Goal: Task Accomplishment & Management: Complete application form

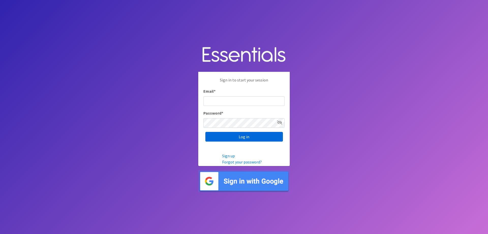
type input "[EMAIL_ADDRESS][PERSON_NAME][DOMAIN_NAME]"
click at [240, 139] on input "Log in" at bounding box center [244, 137] width 78 height 10
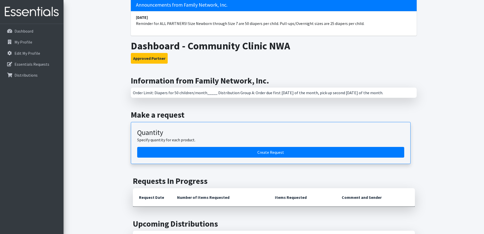
scroll to position [51, 0]
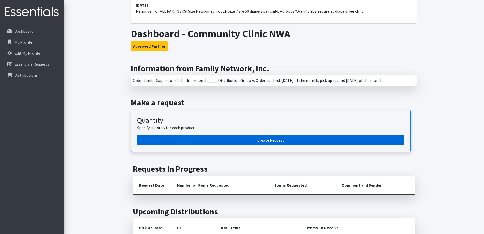
click at [238, 140] on link "Create Request" at bounding box center [270, 139] width 267 height 11
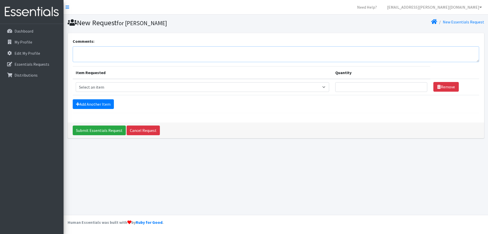
click at [125, 52] on textarea "Comments:" at bounding box center [276, 54] width 406 height 16
click at [79, 52] on textarea "regular diapers" at bounding box center [276, 54] width 406 height 16
click at [78, 52] on textarea "regular diapers" at bounding box center [276, 54] width 406 height 16
click at [92, 53] on textarea "Regular diapers" at bounding box center [276, 54] width 406 height 16
click at [116, 53] on textarea "Regular Diapers" at bounding box center [276, 54] width 406 height 16
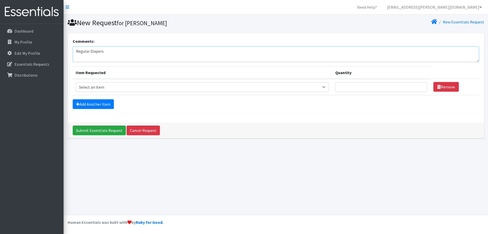
type textarea "Regular Diapers"
click at [24, 32] on p "Dashboard" at bounding box center [23, 30] width 19 height 5
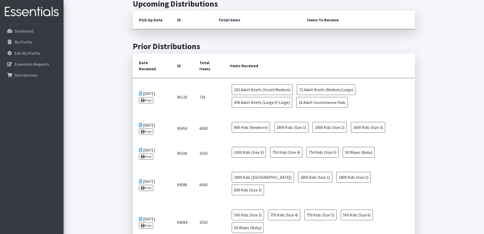
scroll to position [254, 0]
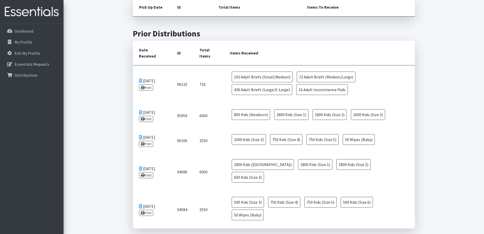
click at [90, 117] on main "Information from Family Network, Inc. Order Limit: Diapers for 50 children/mont…" at bounding box center [274, 81] width 421 height 476
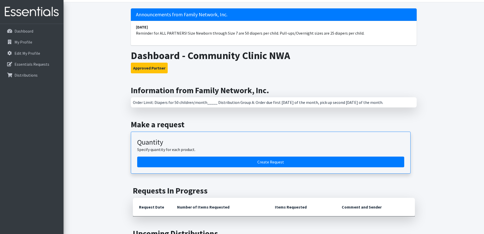
scroll to position [0, 0]
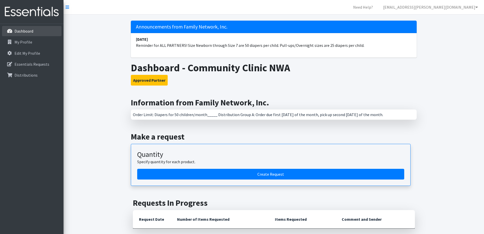
click at [22, 30] on p "Dashboard" at bounding box center [23, 30] width 19 height 5
click at [21, 40] on p "My Profile" at bounding box center [23, 41] width 18 height 5
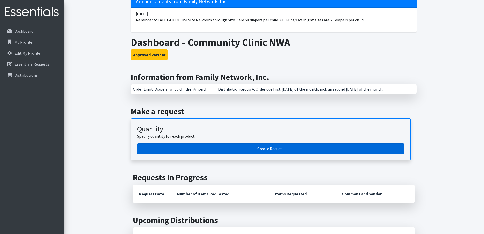
click at [269, 150] on link "Create Request" at bounding box center [270, 148] width 267 height 11
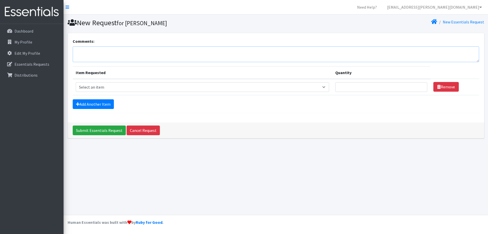
click at [97, 58] on textarea "Comments:" at bounding box center [276, 54] width 406 height 16
type textarea "New Born Pilot Project"
click at [165, 89] on select "Select an item Adult Briefs (Large/X-Large) Adult Briefs (Medium/Large) Adult B…" at bounding box center [202, 87] width 253 height 10
select select "4560"
click at [76, 82] on select "Select an item Adult Briefs (Large/X-Large) Adult Briefs (Medium/Large) Adult B…" at bounding box center [202, 87] width 253 height 10
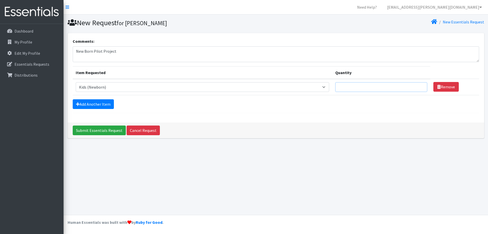
click at [353, 86] on input "Quantity" at bounding box center [381, 87] width 92 height 10
type input "2000"
click at [92, 103] on link "Add Another Item" at bounding box center [93, 104] width 41 height 10
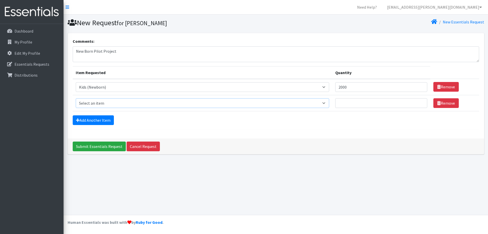
click at [100, 103] on select "Select an item Adult Briefs (Large/X-Large) Adult Briefs (Medium/Large) Adult B…" at bounding box center [202, 103] width 253 height 10
select select "4561"
click at [76, 98] on select "Select an item Adult Briefs (Large/X-Large) Adult Briefs (Medium/Large) Adult B…" at bounding box center [202, 103] width 253 height 10
click at [348, 103] on input "Quantity" at bounding box center [381, 103] width 92 height 10
type input "1800"
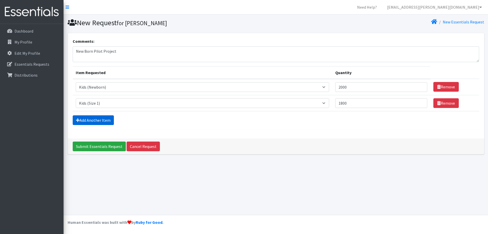
click at [99, 123] on link "Add Another Item" at bounding box center [93, 120] width 41 height 10
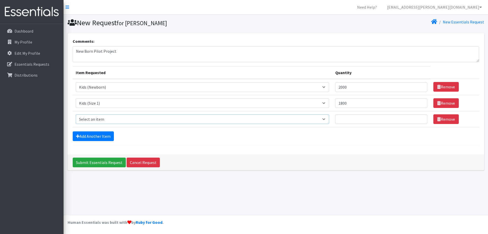
click at [102, 120] on select "Select an item Adult Briefs (Large/X-Large) Adult Briefs (Medium/Large) Adult B…" at bounding box center [202, 119] width 253 height 10
select select "4562"
click at [76, 114] on select "Select an item Adult Briefs (Large/X-Large) Adult Briefs (Medium/Large) Adult B…" at bounding box center [202, 119] width 253 height 10
click at [358, 120] on input "Quantity" at bounding box center [381, 119] width 92 height 10
type input "1800"
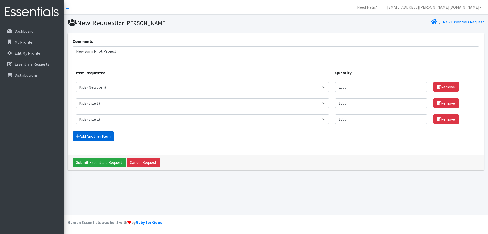
click at [100, 136] on link "Add Another Item" at bounding box center [93, 136] width 41 height 10
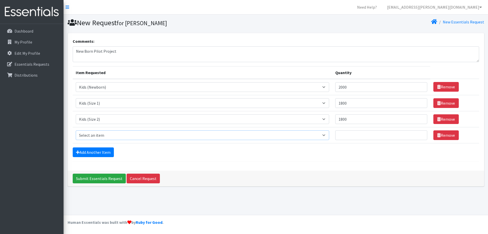
click at [100, 136] on select "Select an item Adult Briefs (Large/X-Large) Adult Briefs (Medium/Large) Adult B…" at bounding box center [202, 135] width 253 height 10
select select "4566"
click at [76, 130] on select "Select an item Adult Briefs (Large/X-Large) Adult Briefs (Medium/Large) Adult B…" at bounding box center [202, 135] width 253 height 10
click at [365, 131] on input "Quantity" at bounding box center [381, 135] width 92 height 10
drag, startPoint x: 364, startPoint y: 102, endPoint x: 319, endPoint y: 101, distance: 45.0
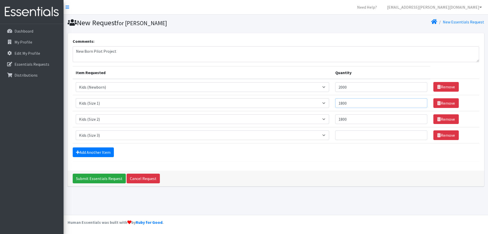
click at [319, 101] on tr "Item Requested Select an item Adult Briefs (Large/X-Large) Adult Briefs (Medium…" at bounding box center [276, 103] width 406 height 16
type input "2000"
drag, startPoint x: 361, startPoint y: 118, endPoint x: 322, endPoint y: 119, distance: 39.2
click at [322, 119] on tr "Item Requested Select an item Adult Briefs (Large/X-Large) Adult Briefs (Medium…" at bounding box center [276, 119] width 406 height 16
type input "2000"
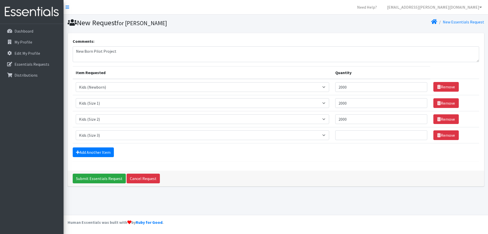
click at [203, 145] on form "Comments: New Born Pilot Project Item Requested Quantity Item Requested Select …" at bounding box center [276, 99] width 406 height 123
click at [451, 134] on link "Remove" at bounding box center [445, 135] width 25 height 10
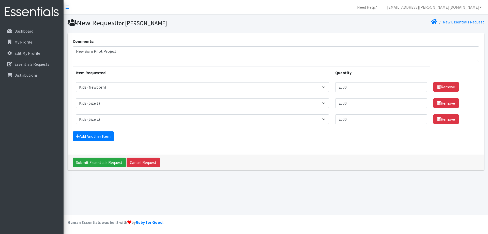
click at [293, 148] on div "Comments: New Born Pilot Project Item Requested Quantity Item Requested Select …" at bounding box center [276, 93] width 417 height 121
click at [102, 163] on input "Submit Essentials Request" at bounding box center [99, 162] width 53 height 10
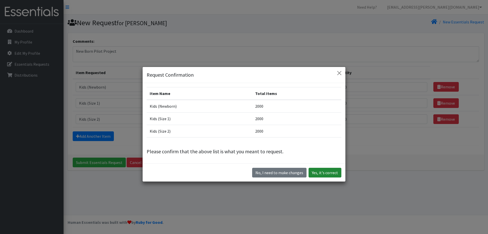
click at [321, 174] on button "Yes, it's correct" at bounding box center [325, 173] width 33 height 10
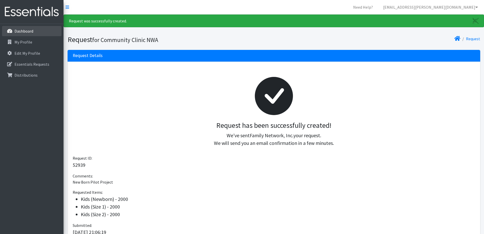
click at [25, 31] on p "Dashboard" at bounding box center [23, 30] width 19 height 5
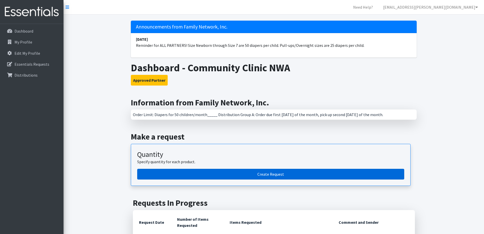
click at [259, 173] on link "Create Request" at bounding box center [270, 174] width 267 height 11
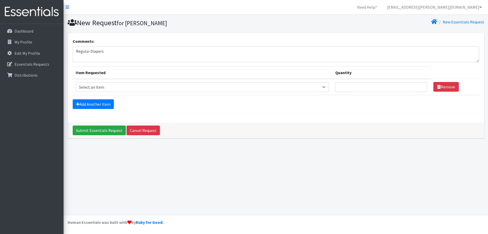
type textarea "Regular Diapers"
click at [290, 85] on select "Select an item Adult Briefs (Large/X-Large) Adult Briefs (Medium/Large) Adult B…" at bounding box center [202, 87] width 253 height 10
select select "4566"
click at [76, 82] on select "Select an item Adult Briefs (Large/X-Large) Adult Briefs (Medium/Large) Adult B…" at bounding box center [202, 87] width 253 height 10
click at [353, 86] on input "Quantity" at bounding box center [381, 87] width 92 height 10
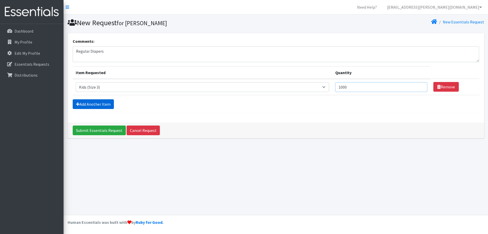
type input "1000"
click at [85, 105] on link "Add Another Item" at bounding box center [93, 104] width 41 height 10
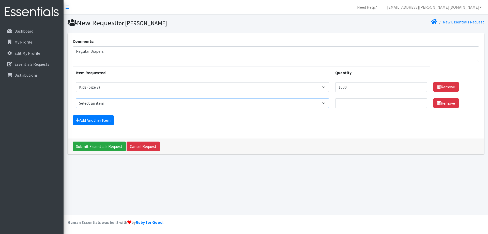
click at [105, 103] on select "Select an item Adult Briefs (Large/X-Large) Adult Briefs (Medium/Large) Adult B…" at bounding box center [202, 103] width 253 height 10
select select "4567"
click at [76, 98] on select "Select an item Adult Briefs (Large/X-Large) Adult Briefs (Medium/Large) Adult B…" at bounding box center [202, 103] width 253 height 10
click at [349, 104] on input "Quantity" at bounding box center [381, 103] width 92 height 10
type input "750"
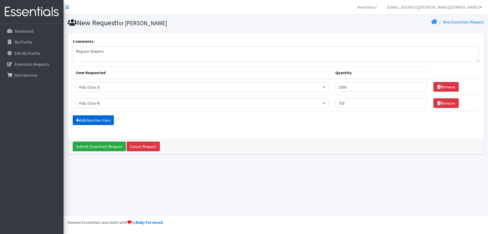
click at [93, 122] on link "Add Another Item" at bounding box center [93, 120] width 41 height 10
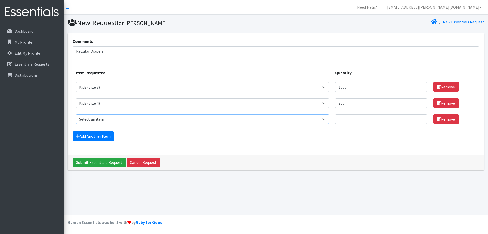
click at [102, 119] on select "Select an item Adult Briefs (Large/X-Large) Adult Briefs (Medium/Large) Adult B…" at bounding box center [202, 119] width 253 height 10
select select "4568"
click at [76, 114] on select "Select an item Adult Briefs (Large/X-Large) Adult Briefs (Medium/Large) Adult B…" at bounding box center [202, 119] width 253 height 10
click at [359, 119] on input "Quantity" at bounding box center [381, 119] width 92 height 10
type input "750"
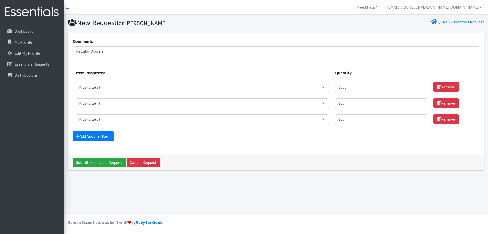
click at [205, 144] on form "Comments: Regular Diapers Item Requested Quantity Item Requested Select an item…" at bounding box center [276, 91] width 406 height 107
click at [437, 21] on icon at bounding box center [434, 22] width 6 height 4
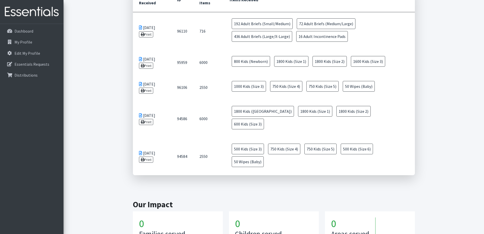
scroll to position [322, 0]
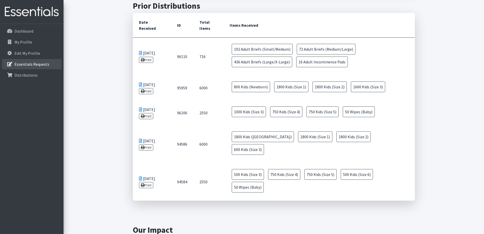
click at [46, 62] on p "Essentials Requests" at bounding box center [31, 64] width 35 height 5
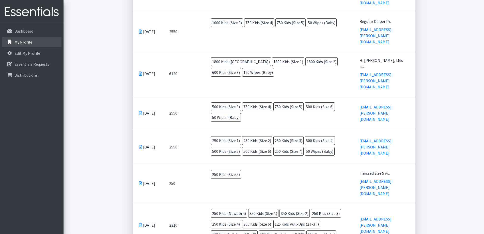
scroll to position [254, 0]
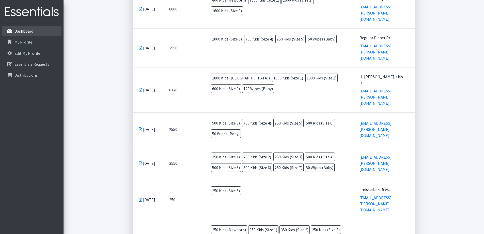
click at [28, 28] on p "Dashboard" at bounding box center [23, 30] width 19 height 5
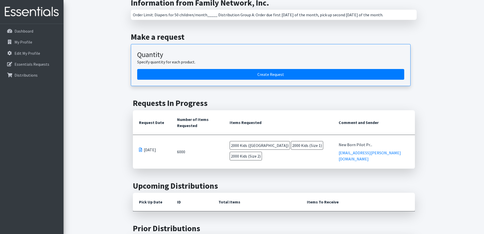
scroll to position [102, 0]
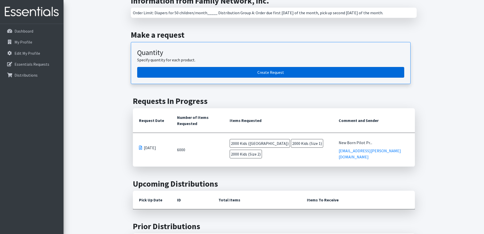
click at [235, 70] on link "Create Request" at bounding box center [270, 72] width 267 height 11
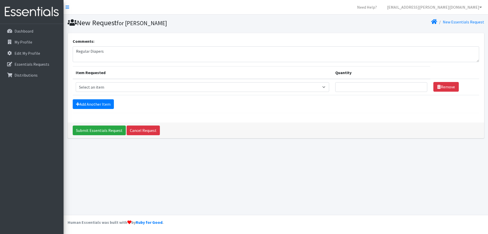
type textarea "Regular Diapers"
click at [207, 85] on select "Select an item Adult Briefs (Large/X-Large) Adult Briefs (Medium/Large) Adult B…" at bounding box center [202, 87] width 253 height 10
select select "4566"
click at [76, 82] on select "Select an item Adult Briefs (Large/X-Large) Adult Briefs (Medium/Large) Adult B…" at bounding box center [202, 87] width 253 height 10
click at [373, 85] on input "Quantity" at bounding box center [381, 87] width 92 height 10
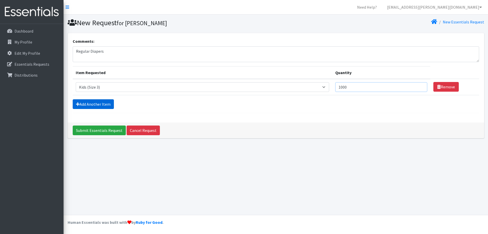
type input "1000"
click at [93, 101] on link "Add Another Item" at bounding box center [93, 104] width 41 height 10
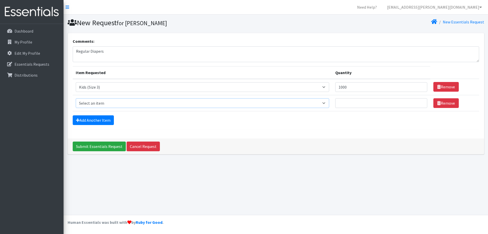
click at [110, 103] on select "Select an item Adult Briefs (Large/X-Large) Adult Briefs (Medium/Large) Adult B…" at bounding box center [202, 103] width 253 height 10
select select "4567"
click at [76, 98] on select "Select an item Adult Briefs (Large/X-Large) Adult Briefs (Medium/Large) Adult B…" at bounding box center [202, 103] width 253 height 10
click at [353, 101] on input "Quantity" at bounding box center [381, 103] width 92 height 10
type input "750"
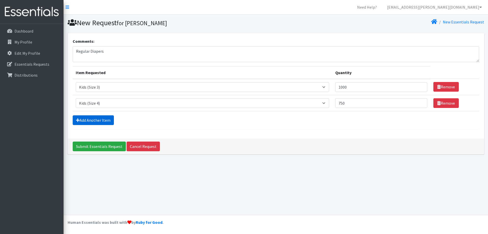
click at [100, 118] on link "Add Another Item" at bounding box center [93, 120] width 41 height 10
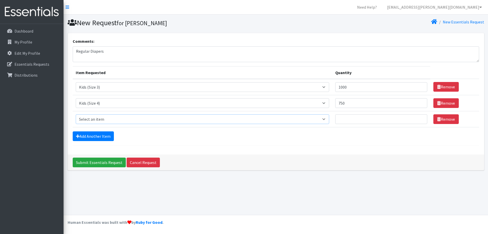
click at [128, 121] on select "Select an item Adult Briefs (Large/X-Large) Adult Briefs (Medium/Large) Adult B…" at bounding box center [202, 119] width 253 height 10
select select "4568"
click at [76, 114] on select "Select an item Adult Briefs (Large/X-Large) Adult Briefs (Medium/Large) Adult B…" at bounding box center [202, 119] width 253 height 10
click at [345, 121] on input "Quantity" at bounding box center [381, 119] width 92 height 10
type input "750"
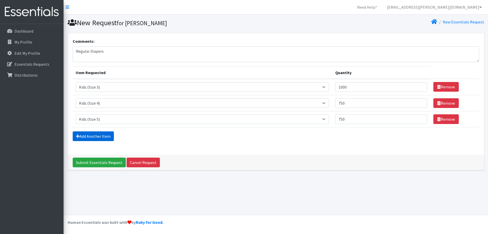
click at [85, 135] on link "Add Another Item" at bounding box center [93, 136] width 41 height 10
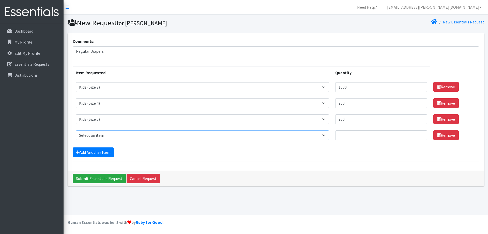
click at [109, 138] on select "Select an item Adult Briefs (Large/X-Large) Adult Briefs (Medium/Large) Adult B…" at bounding box center [202, 135] width 253 height 10
select select "4558"
click at [76, 130] on select "Select an item Adult Briefs (Large/X-Large) Adult Briefs (Medium/Large) Adult B…" at bounding box center [202, 135] width 253 height 10
click at [358, 135] on input "Quantity" at bounding box center [381, 135] width 92 height 10
type input "50"
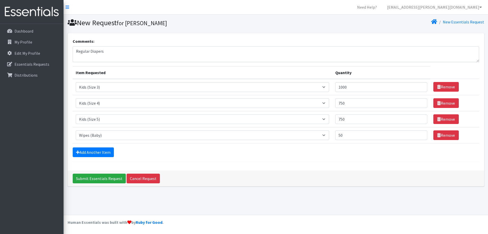
click at [232, 160] on form "Comments: Regular Diapers Item Requested Quantity Item Requested Select an item…" at bounding box center [276, 99] width 406 height 123
click at [98, 179] on input "Submit Essentials Request" at bounding box center [99, 178] width 53 height 10
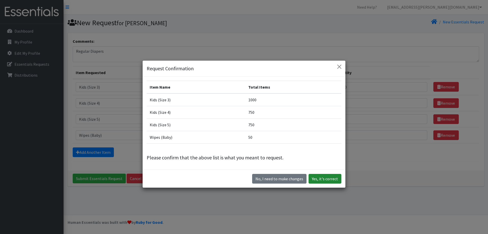
click at [319, 179] on button "Yes, it's correct" at bounding box center [325, 179] width 33 height 10
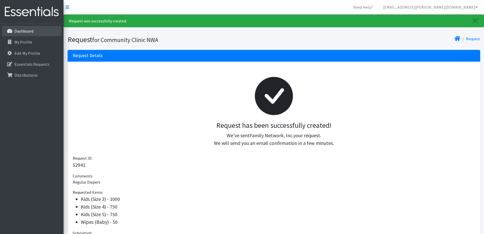
click at [14, 27] on link "Dashboard" at bounding box center [31, 31] width 59 height 10
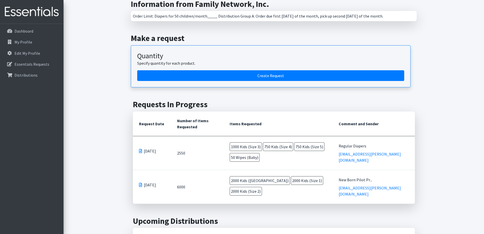
scroll to position [102, 0]
